Goal: Task Accomplishment & Management: Manage account settings

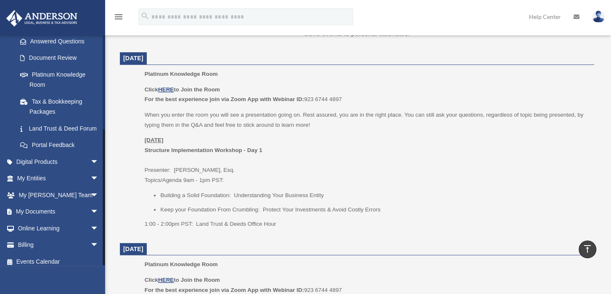
scroll to position [153, 0]
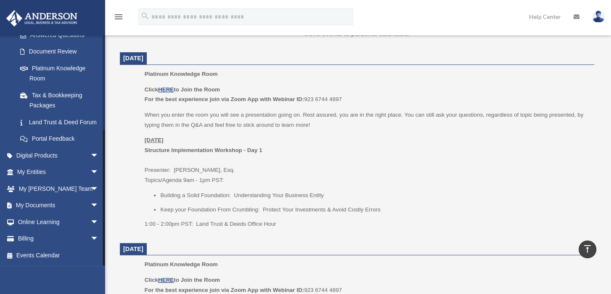
drag, startPoint x: 104, startPoint y: 81, endPoint x: 108, endPoint y: 209, distance: 127.9
click at [90, 205] on span "arrow_drop_down" at bounding box center [98, 205] width 17 height 17
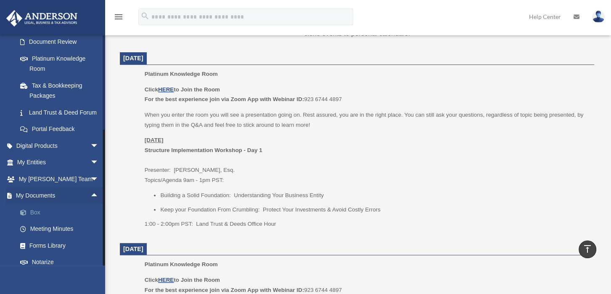
click at [37, 220] on link "Box" at bounding box center [62, 212] width 100 height 17
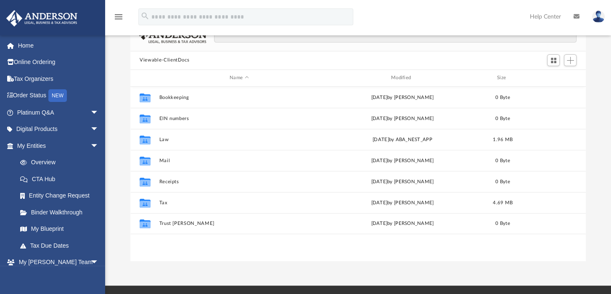
scroll to position [66, 0]
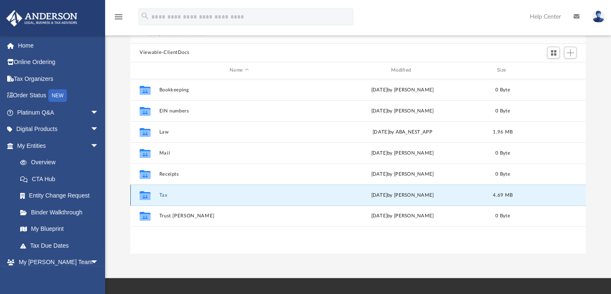
click at [165, 195] on button "Tax" at bounding box center [239, 194] width 160 height 5
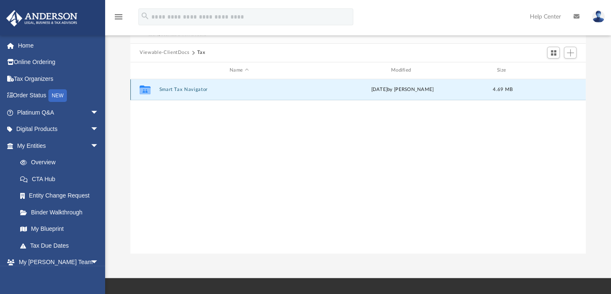
click at [188, 88] on button "Smart Tax Navigator" at bounding box center [239, 89] width 160 height 5
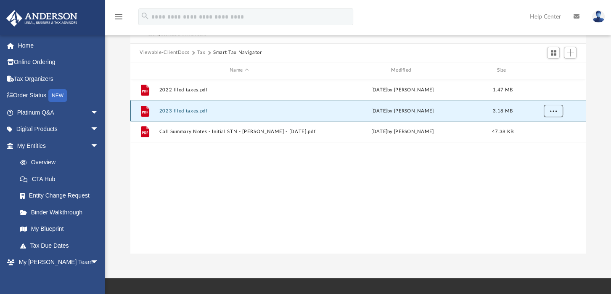
drag, startPoint x: 193, startPoint y: 110, endPoint x: 554, endPoint y: 110, distance: 360.4
click at [554, 110] on span "More options" at bounding box center [553, 110] width 7 height 5
click at [524, 54] on div "Viewable-ClientDocs Tax Smart Tax Navigator" at bounding box center [357, 53] width 455 height 19
click at [569, 54] on span "Add" at bounding box center [570, 52] width 7 height 7
click at [550, 73] on li "Upload" at bounding box center [558, 69] width 27 height 9
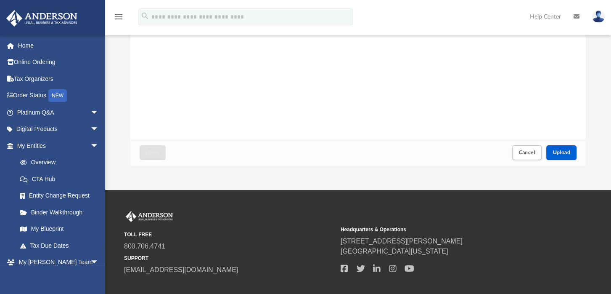
scroll to position [159, 0]
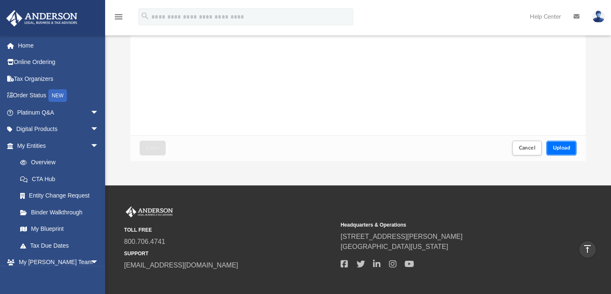
click at [565, 142] on button "Upload" at bounding box center [561, 147] width 30 height 15
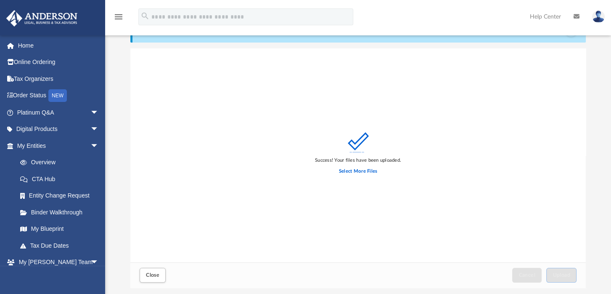
scroll to position [0, 0]
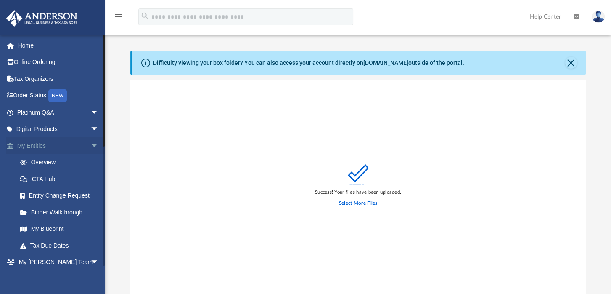
click at [39, 143] on link "My Entities arrow_drop_down" at bounding box center [59, 145] width 106 height 17
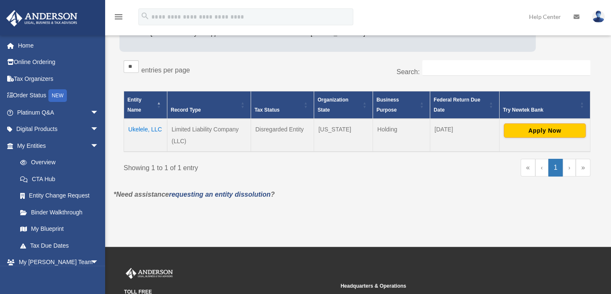
scroll to position [121, 0]
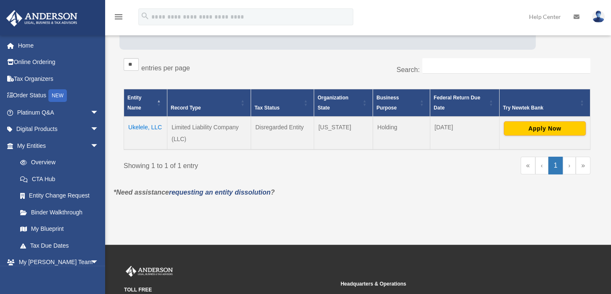
click at [155, 123] on td "Ukelele, LLC" at bounding box center [145, 132] width 43 height 33
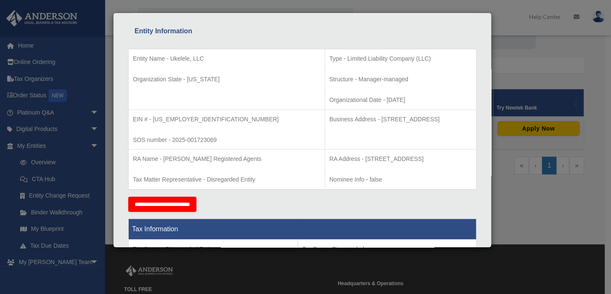
scroll to position [129, 0]
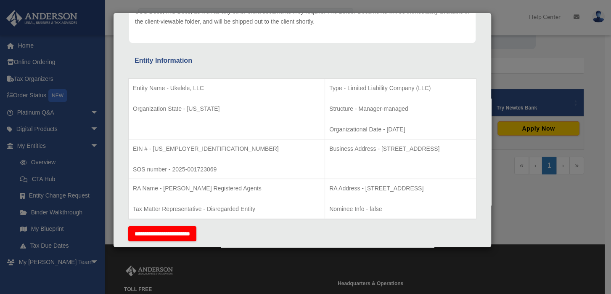
click at [454, 59] on div "Entity Information" at bounding box center [303, 61] width 336 height 12
drag, startPoint x: 454, startPoint y: 61, endPoint x: 452, endPoint y: 139, distance: 77.8
